Goal: Task Accomplishment & Management: Complete application form

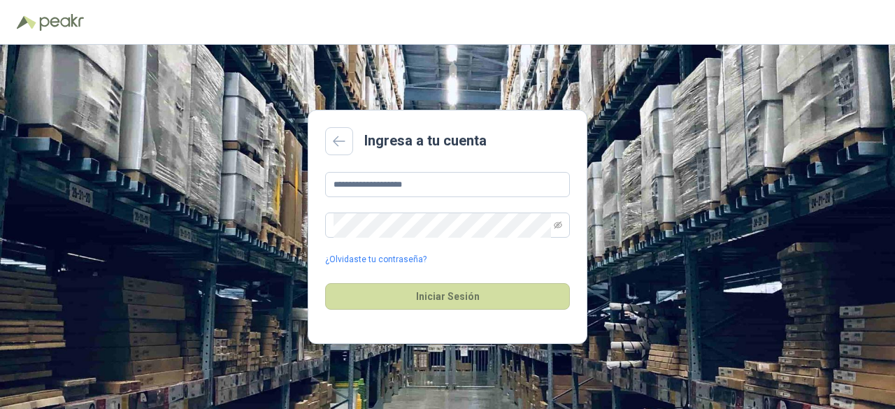
click at [325, 283] on button "Iniciar Sesión" at bounding box center [447, 296] width 245 height 27
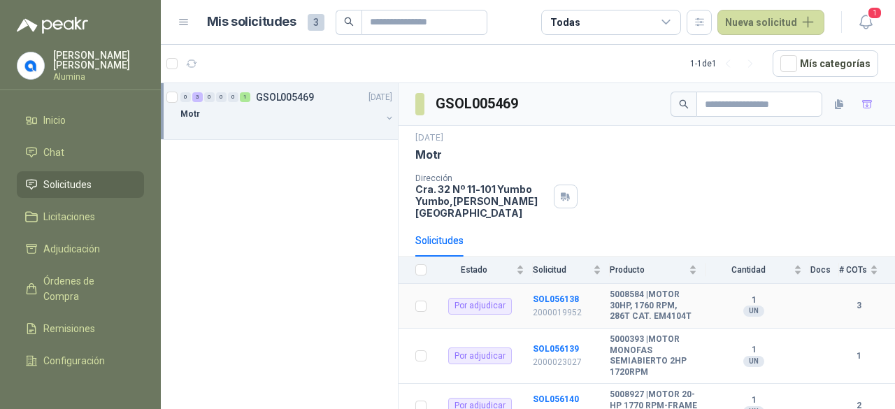
scroll to position [101, 0]
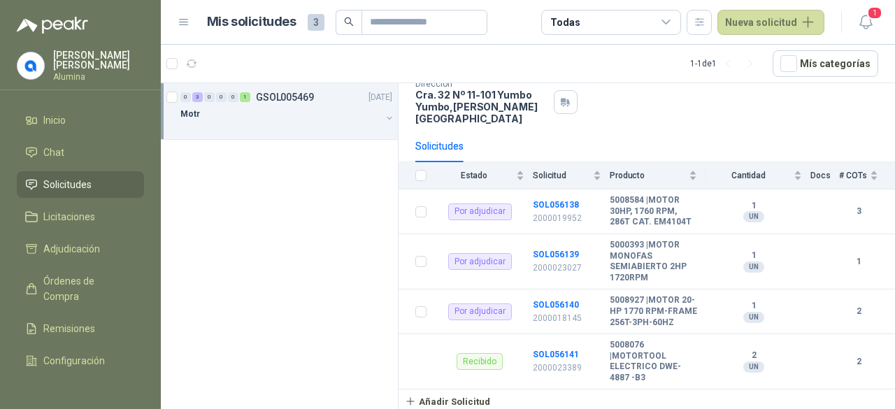
click at [250, 120] on div "Motr" at bounding box center [280, 114] width 201 height 17
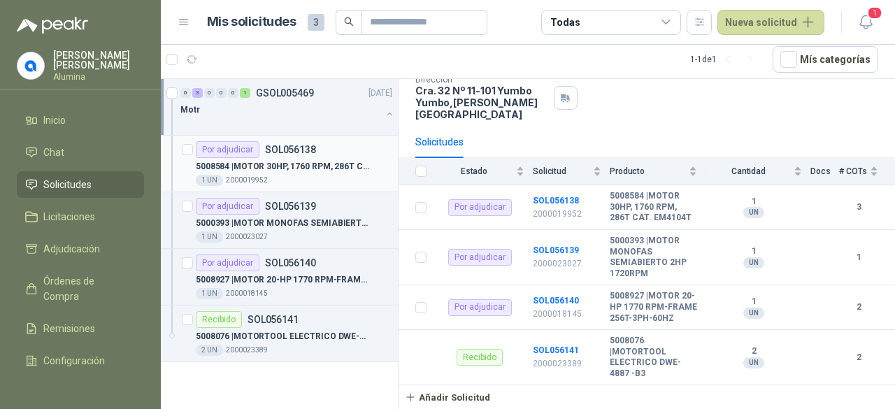
click at [185, 155] on div at bounding box center [187, 163] width 11 height 45
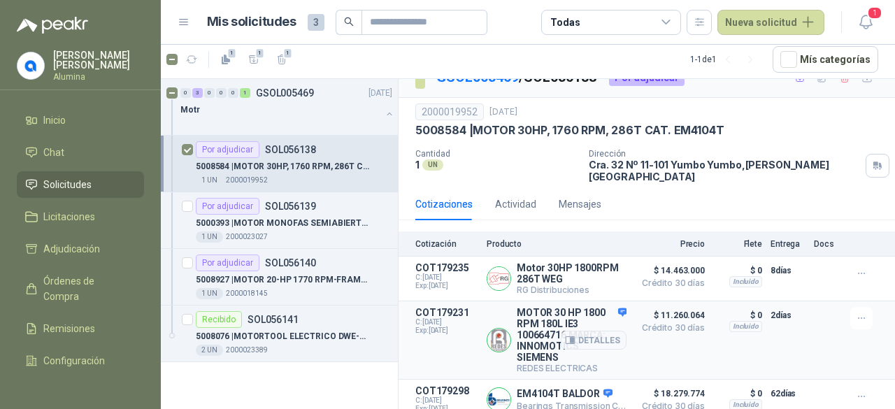
scroll to position [34, 0]
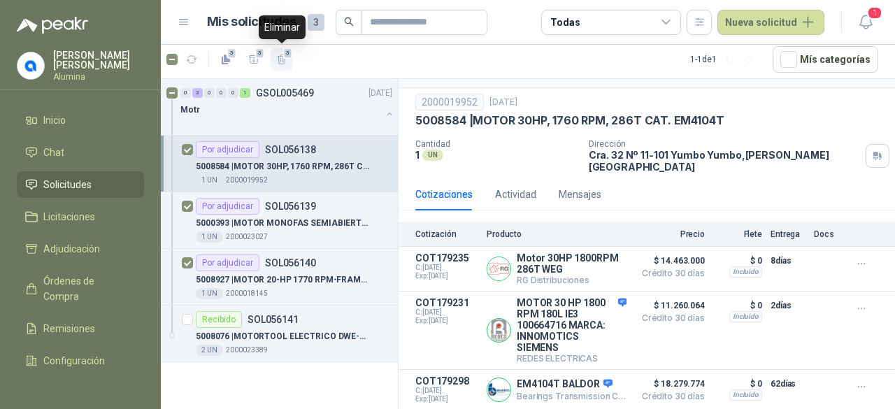
click at [282, 59] on icon "button" at bounding box center [282, 60] width 12 height 12
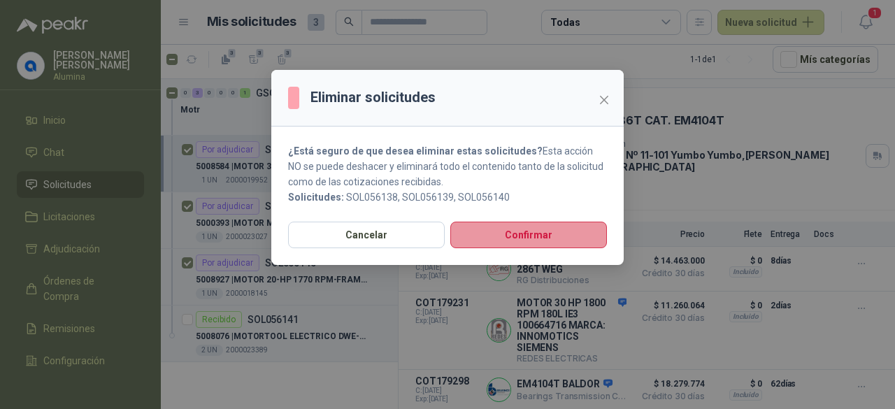
click at [501, 236] on button "Confirmar" at bounding box center [528, 235] width 157 height 27
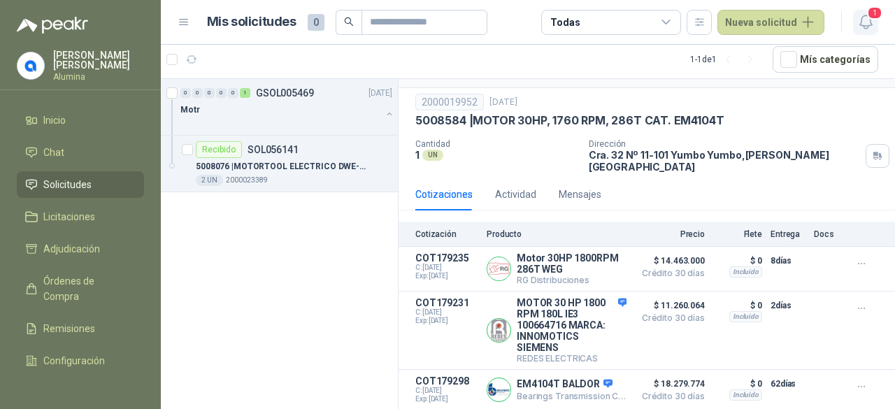
click at [859, 23] on icon "button" at bounding box center [865, 21] width 17 height 17
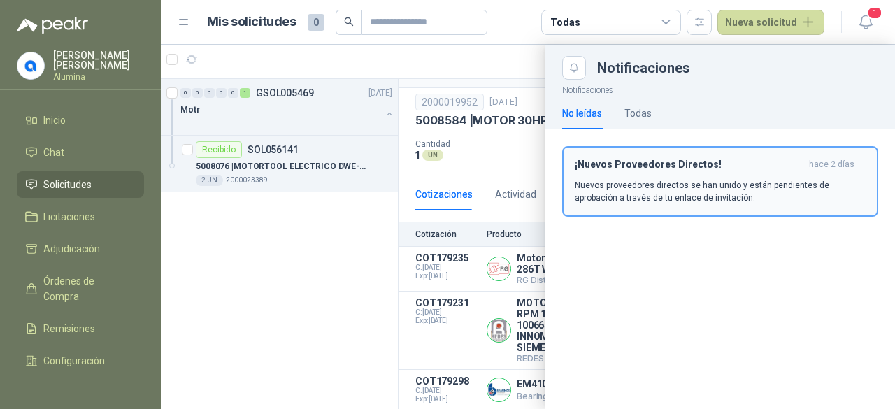
click at [670, 185] on p "Nuevos proveedores directos se han unido y están pendientes de aprobación a tra…" at bounding box center [720, 191] width 291 height 25
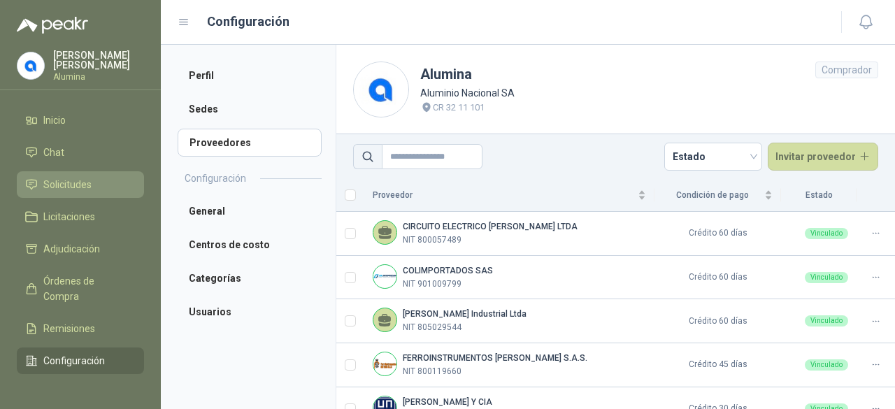
click at [82, 185] on span "Solicitudes" at bounding box center [67, 184] width 48 height 15
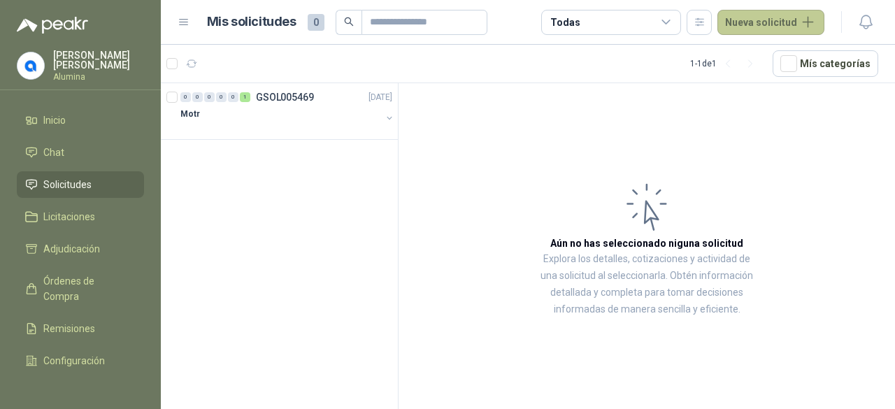
click at [773, 24] on button "Nueva solicitud" at bounding box center [770, 22] width 107 height 25
